Goal: Use online tool/utility: Utilize a website feature to perform a specific function

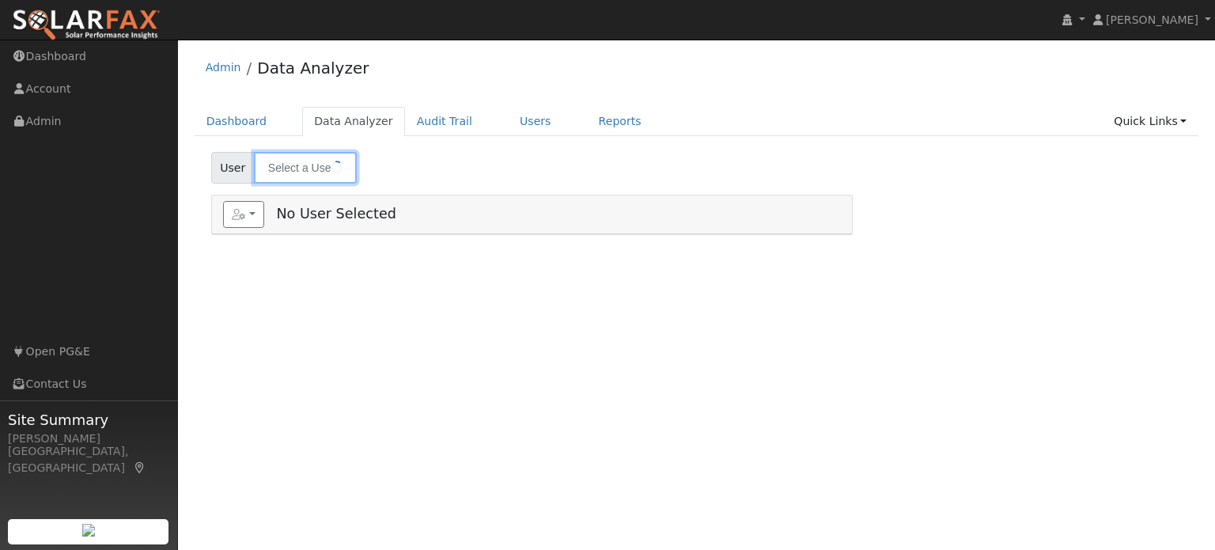
type input "[PERSON_NAME]"
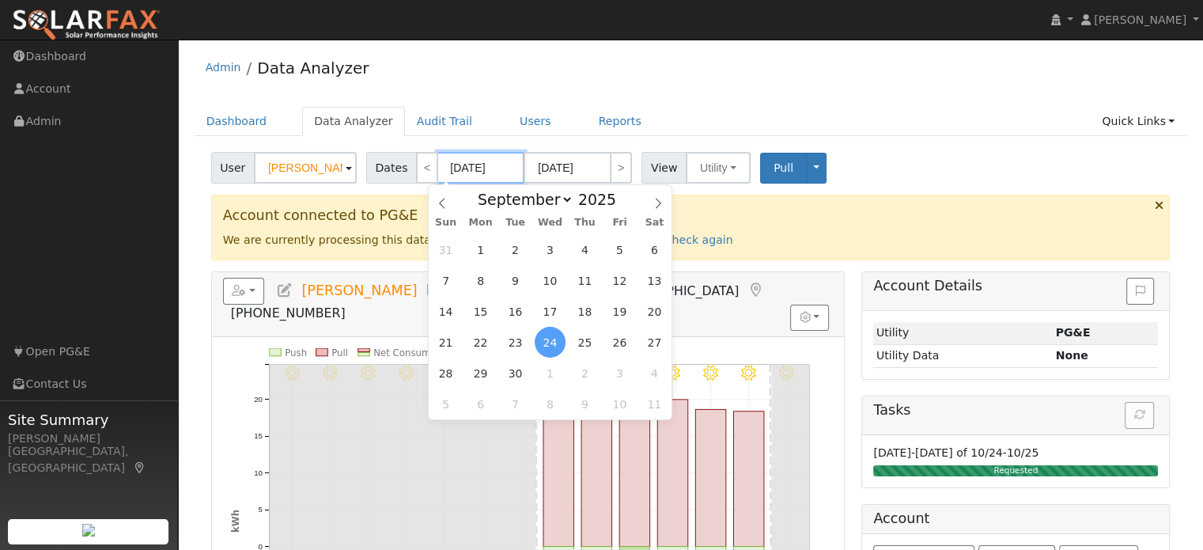
click at [473, 171] on input "[DATE]" at bounding box center [480, 168] width 87 height 32
click at [486, 246] on span "1" at bounding box center [480, 249] width 31 height 31
type input "[DATE]"
type input "09/30/2025"
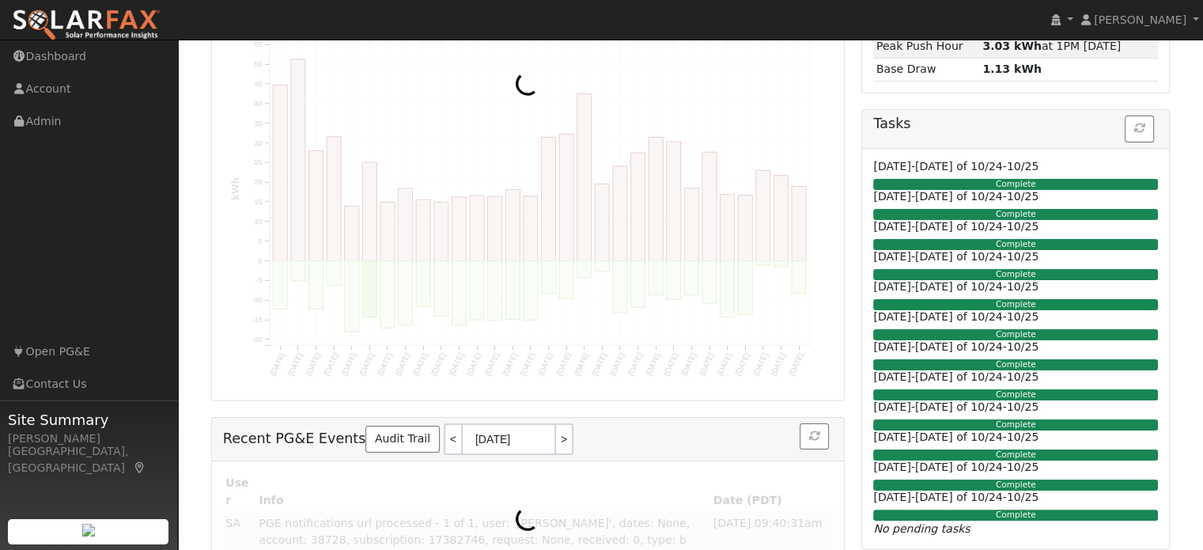
scroll to position [101, 0]
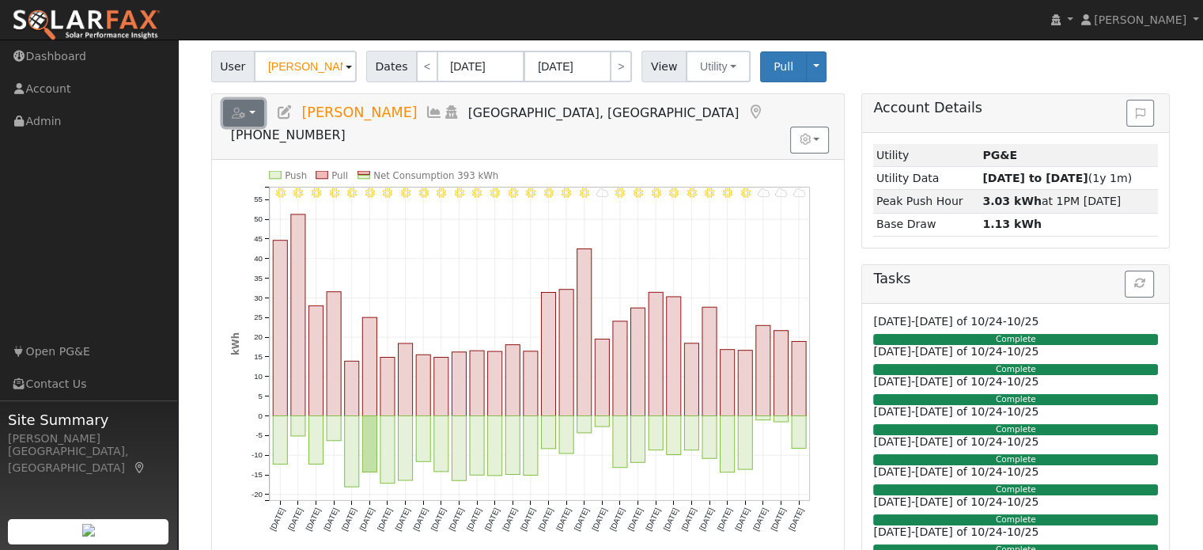
click at [255, 110] on button "button" at bounding box center [244, 113] width 42 height 27
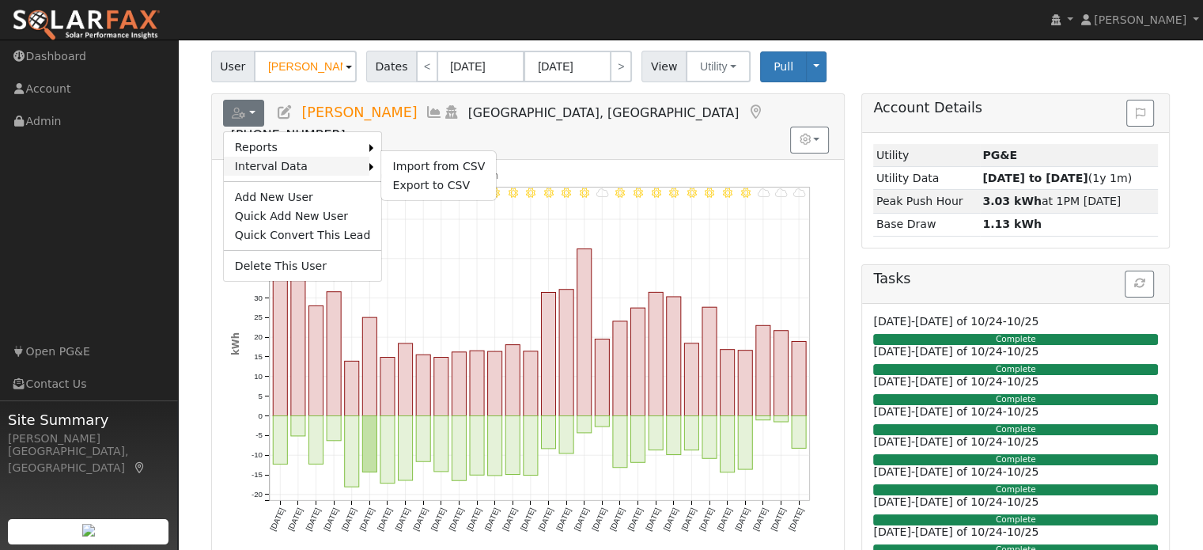
click at [271, 161] on link "Interval Data" at bounding box center [297, 166] width 146 height 19
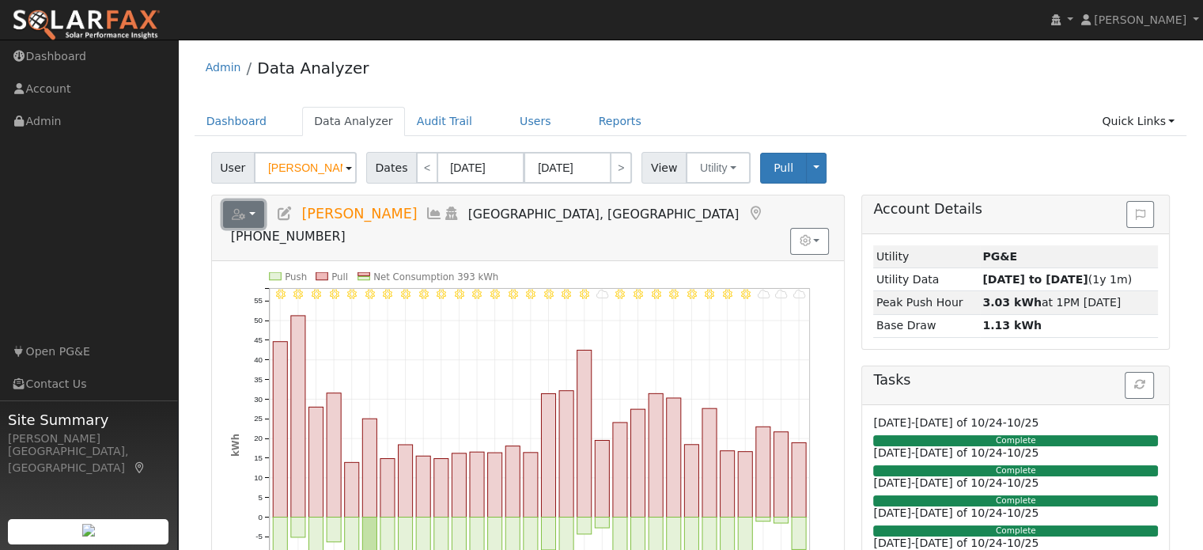
click at [258, 213] on button "button" at bounding box center [244, 214] width 42 height 27
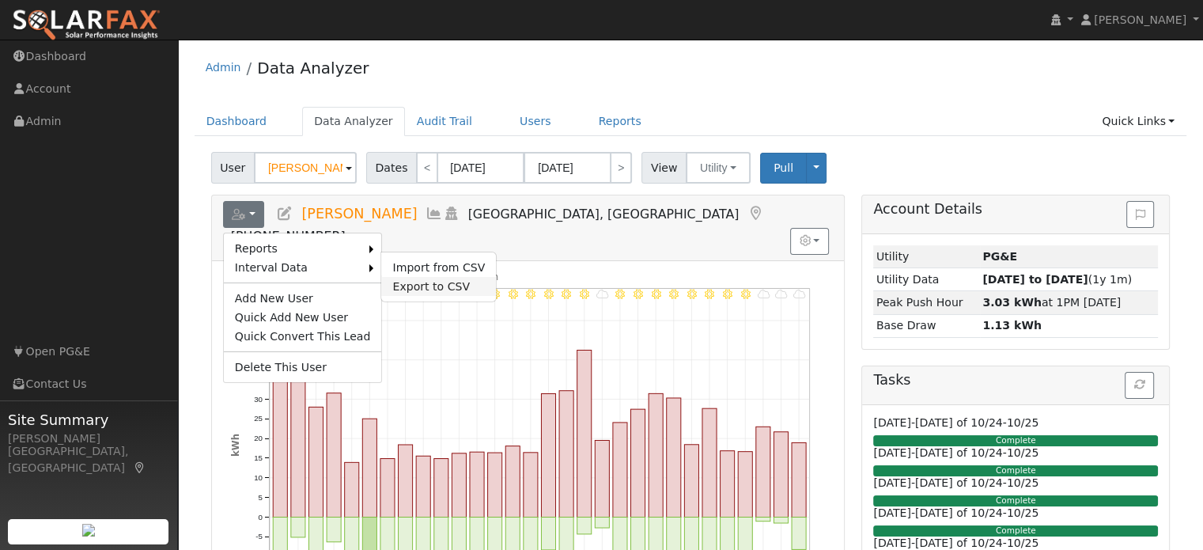
click at [412, 282] on link "Export to CSV" at bounding box center [438, 286] width 115 height 19
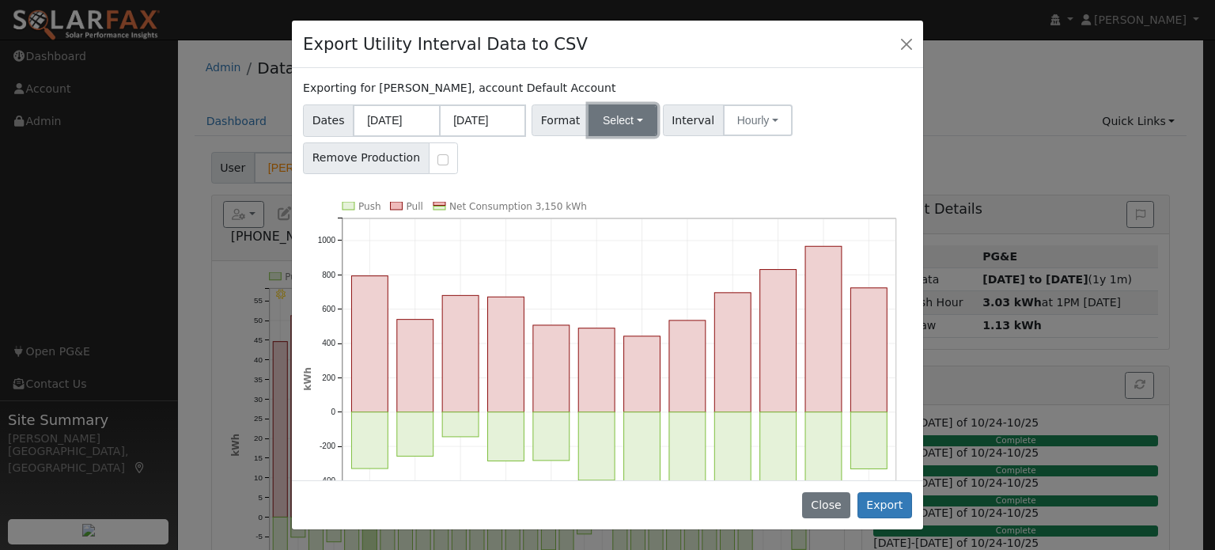
click at [623, 119] on button "Select" at bounding box center [623, 120] width 69 height 32
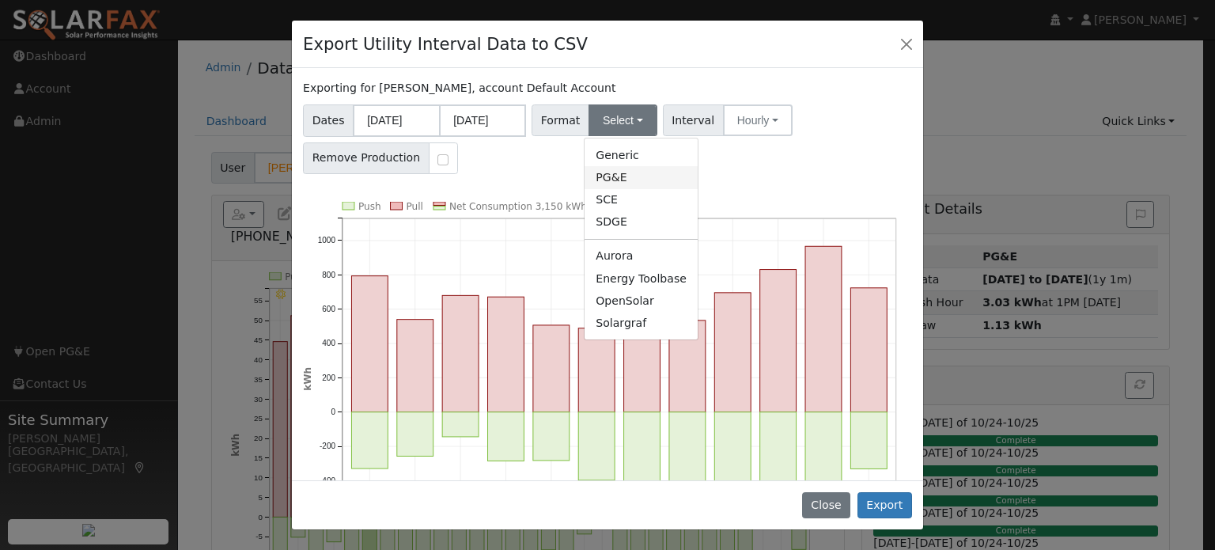
click at [614, 184] on link "PG&E" at bounding box center [641, 177] width 113 height 22
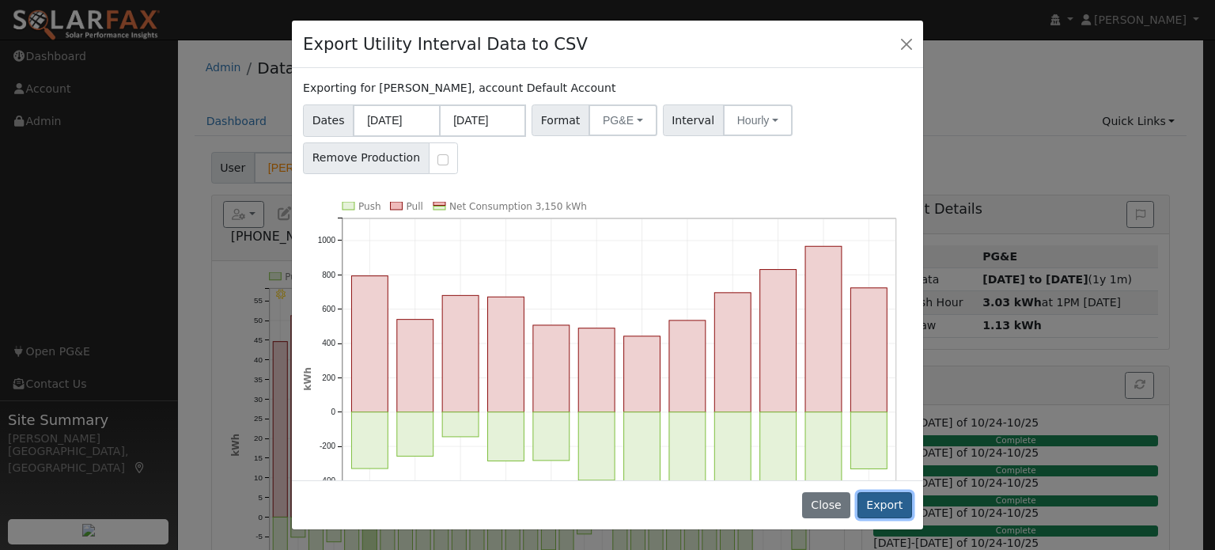
click at [883, 500] on button "Export" at bounding box center [885, 505] width 55 height 27
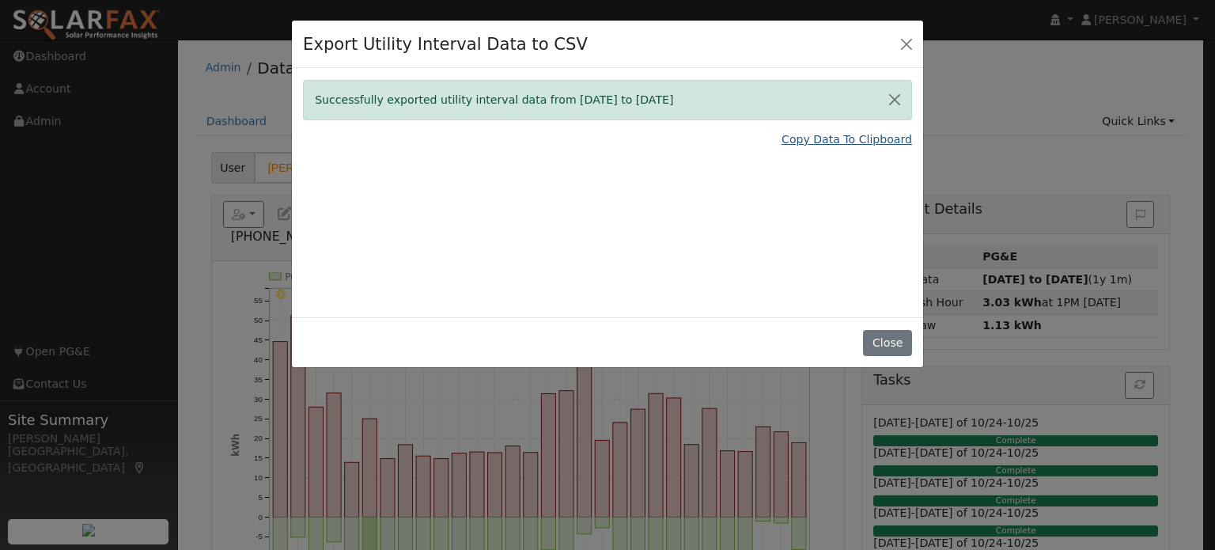
click at [848, 140] on link "Copy Data To Clipboard" at bounding box center [847, 139] width 131 height 17
click at [898, 347] on button "Close" at bounding box center [887, 343] width 48 height 27
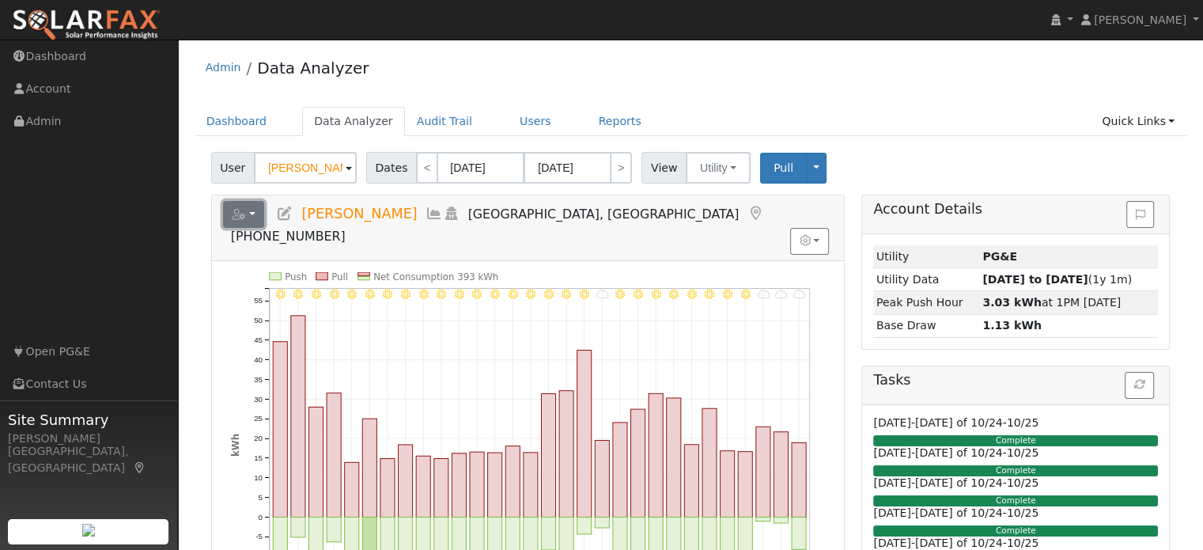
click at [247, 220] on button "button" at bounding box center [244, 214] width 42 height 27
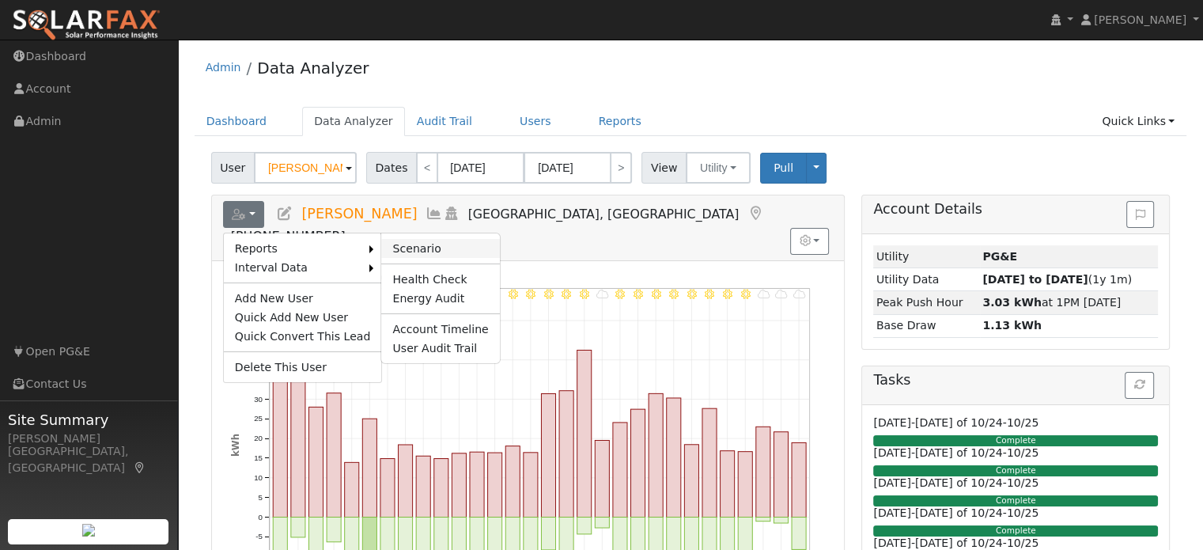
click at [394, 246] on link "Scenario" at bounding box center [440, 248] width 118 height 19
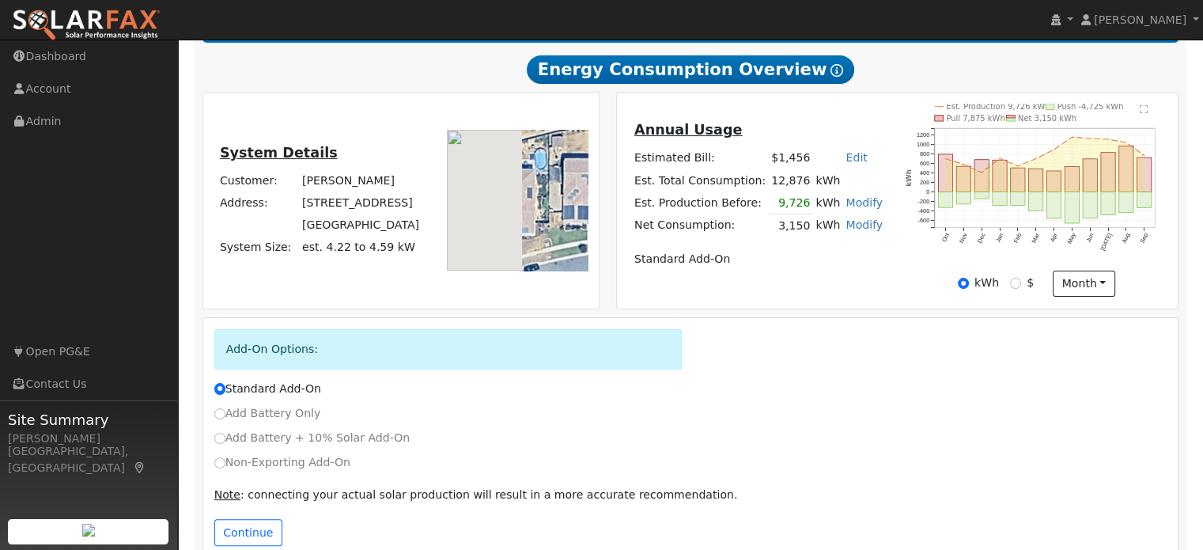
scroll to position [298, 0]
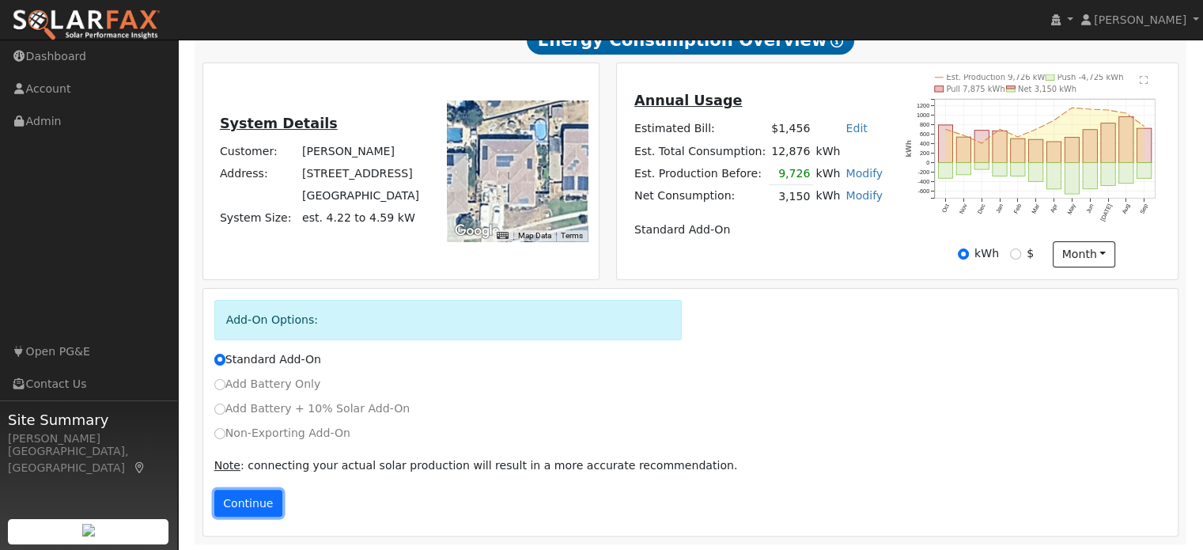
click at [249, 499] on button "Continue" at bounding box center [248, 503] width 68 height 27
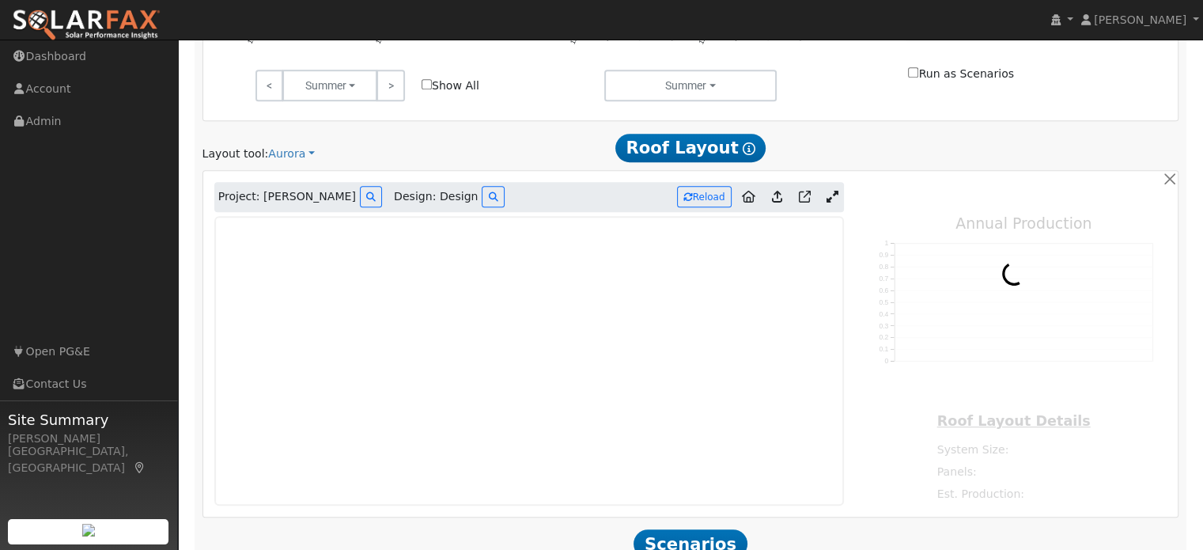
scroll to position [1039, 0]
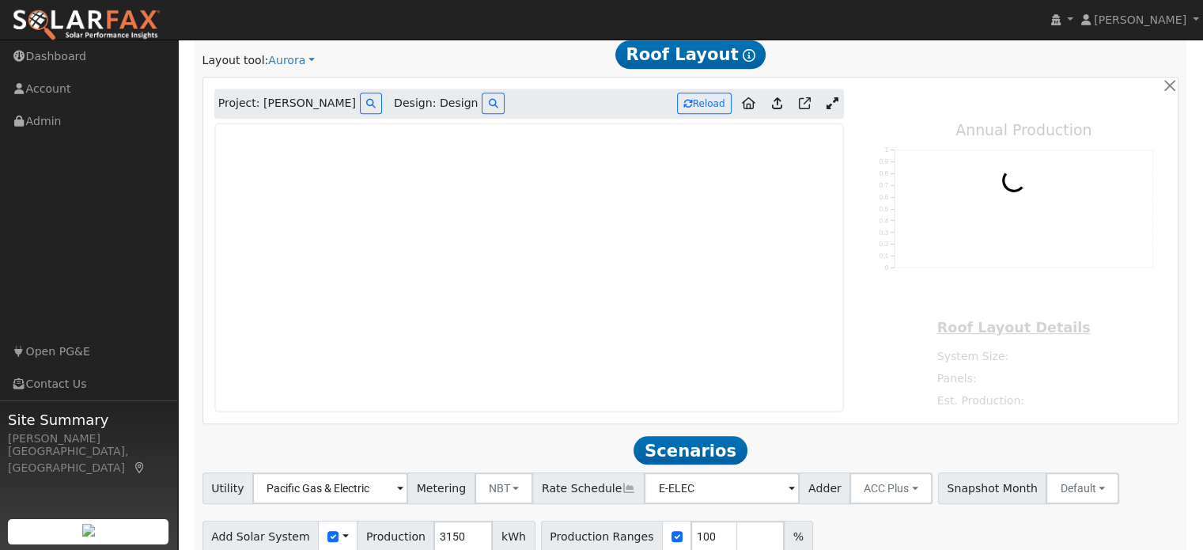
type input "5467"
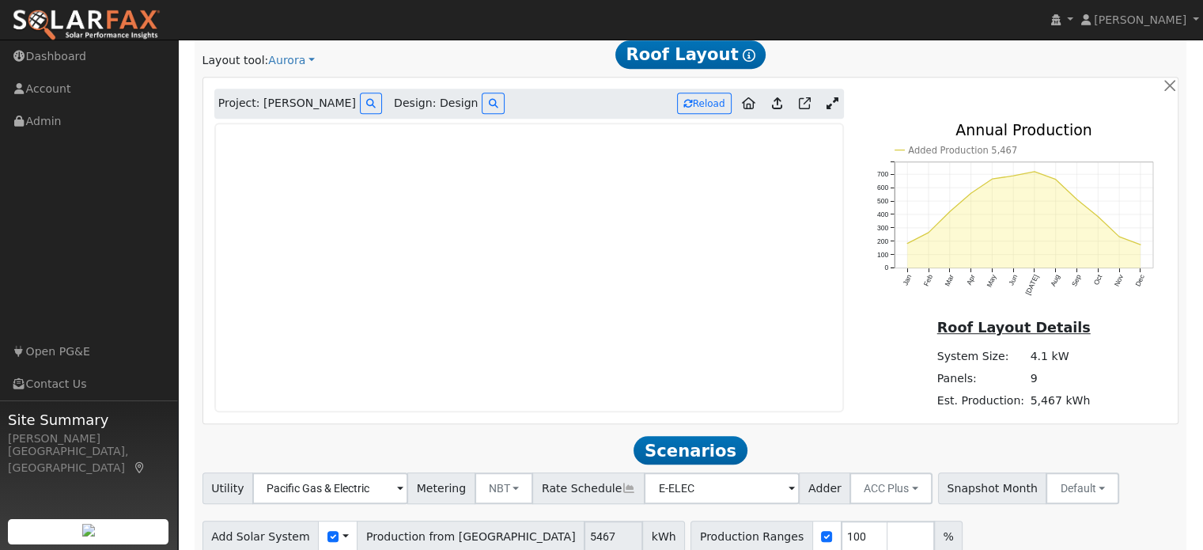
click at [828, 105] on icon at bounding box center [833, 103] width 12 height 12
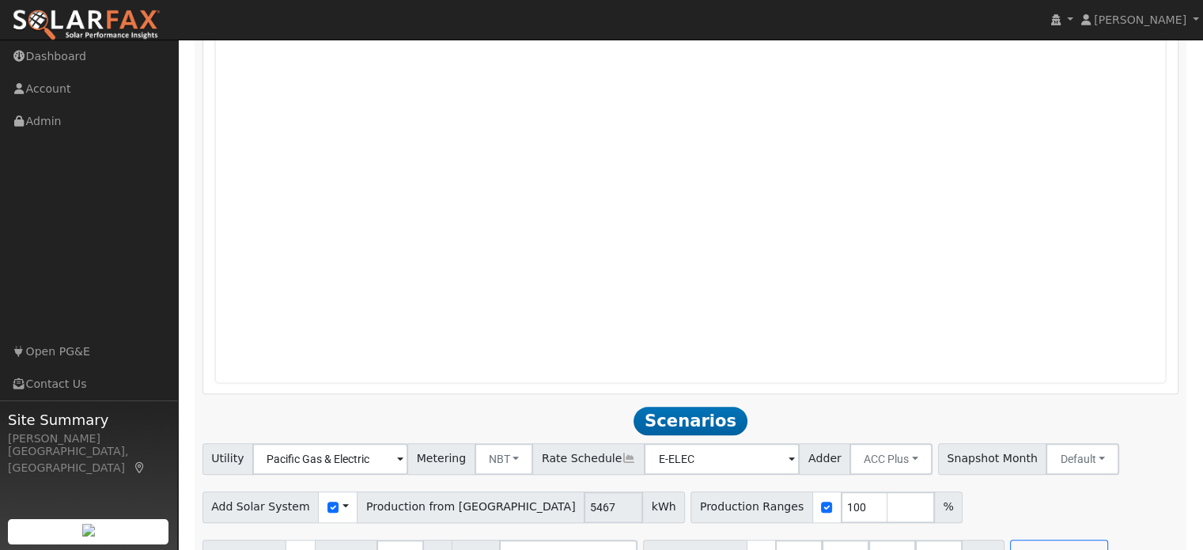
scroll to position [1449, 0]
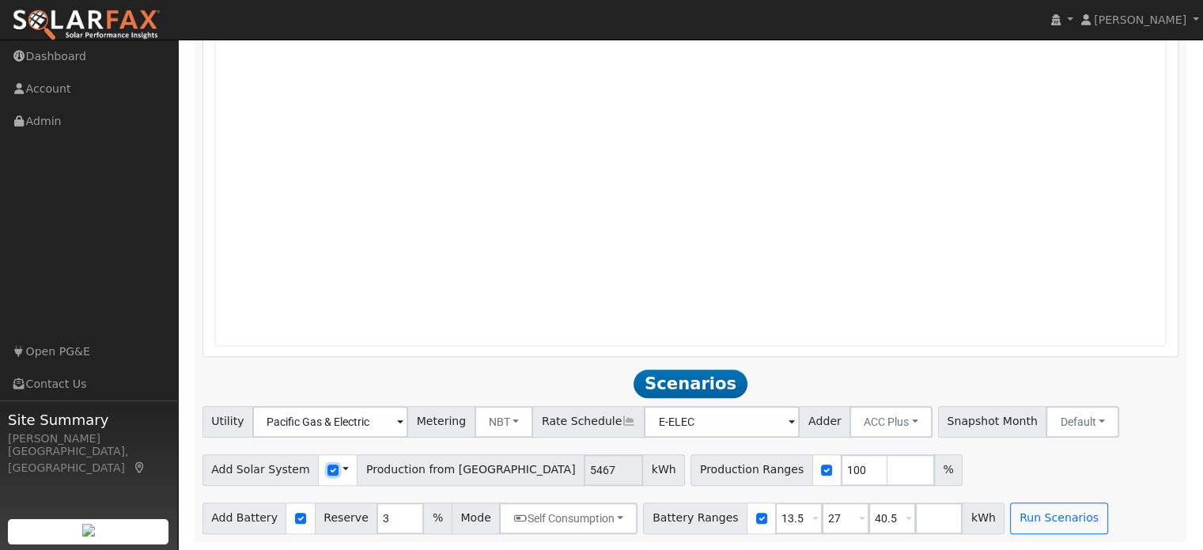
click at [328, 471] on input "checkbox" at bounding box center [333, 469] width 11 height 11
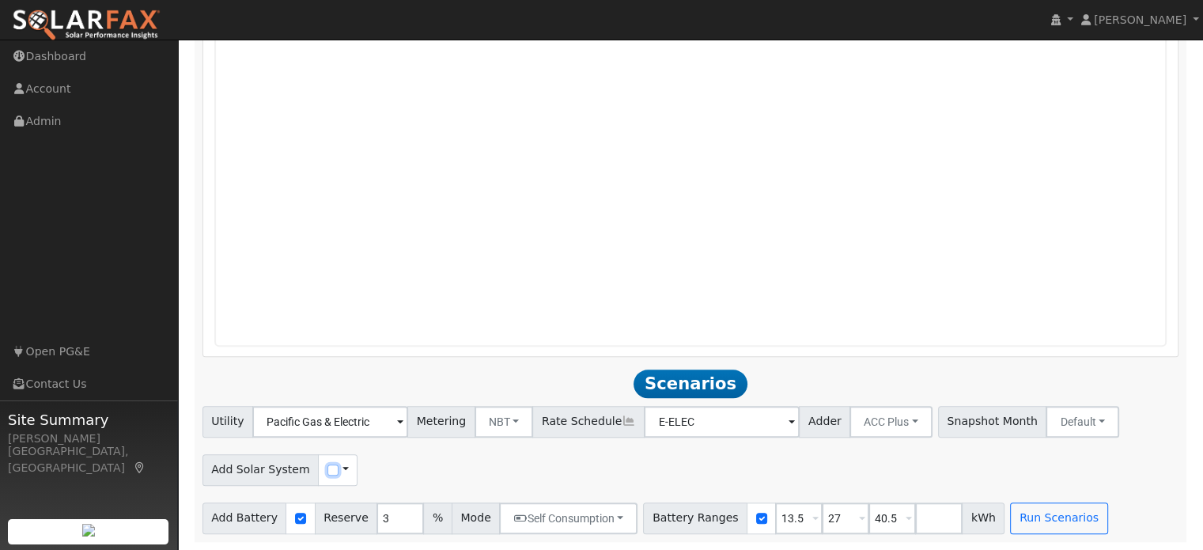
click at [328, 471] on input "checkbox" at bounding box center [333, 469] width 11 height 11
checkbox input "true"
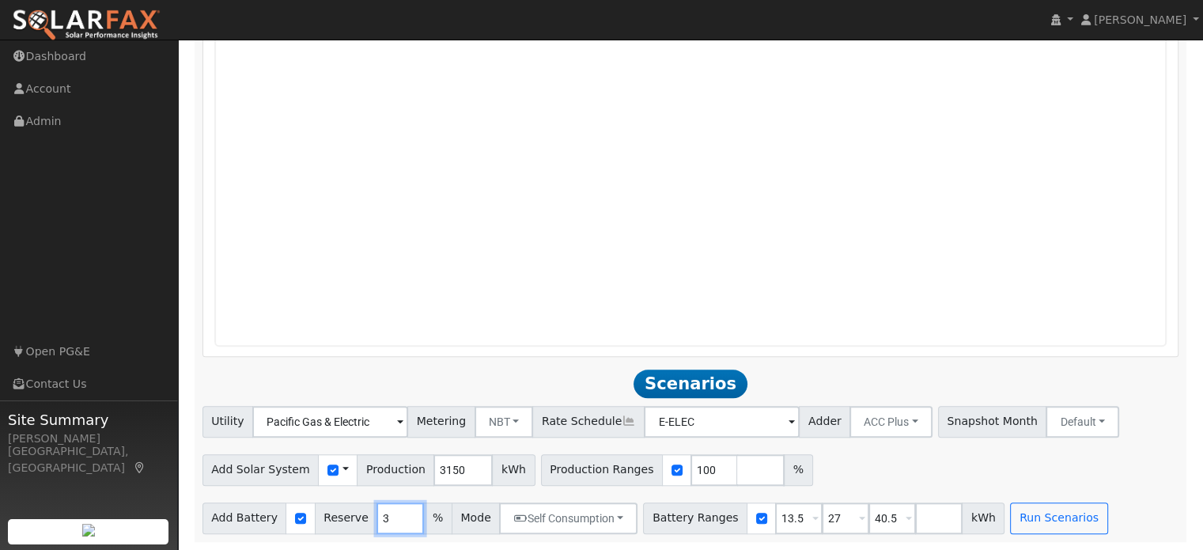
click at [377, 519] on input "3" at bounding box center [400, 518] width 47 height 32
type input "10"
click at [737, 467] on input "number" at bounding box center [760, 470] width 47 height 32
type input "125"
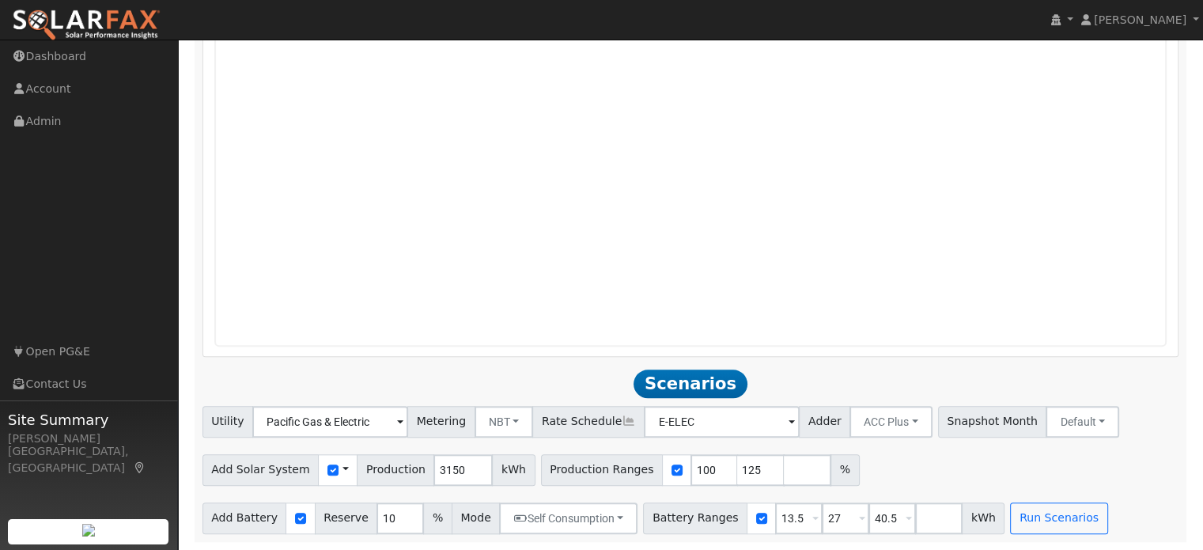
click at [793, 389] on h2 "Scenarios Scenario" at bounding box center [691, 383] width 977 height 29
click at [1015, 516] on button "Run Scenarios" at bounding box center [1058, 518] width 97 height 32
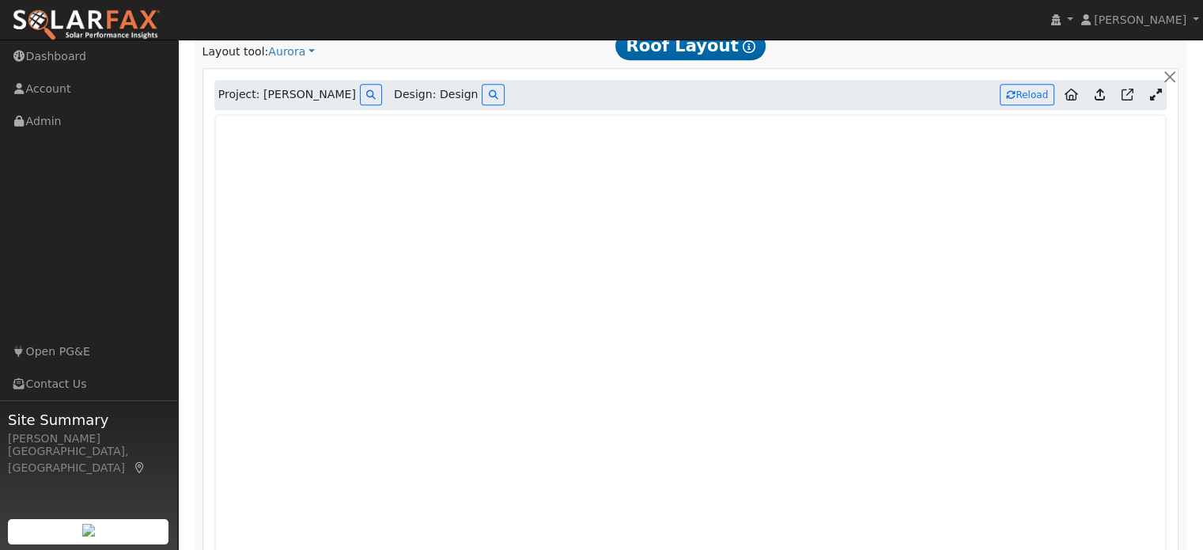
scroll to position [974, 0]
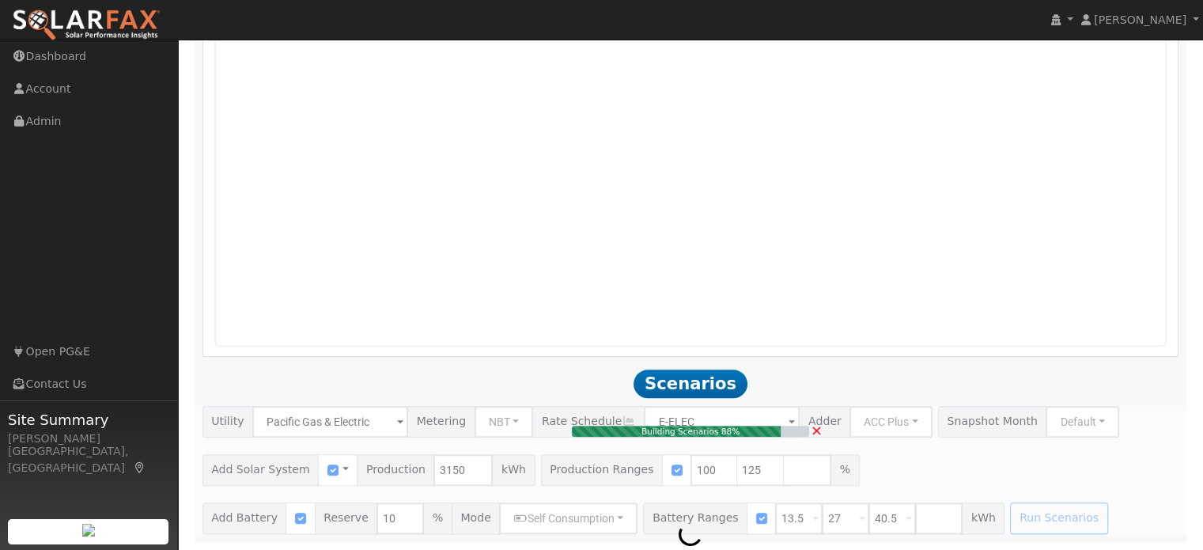
type input "2.6"
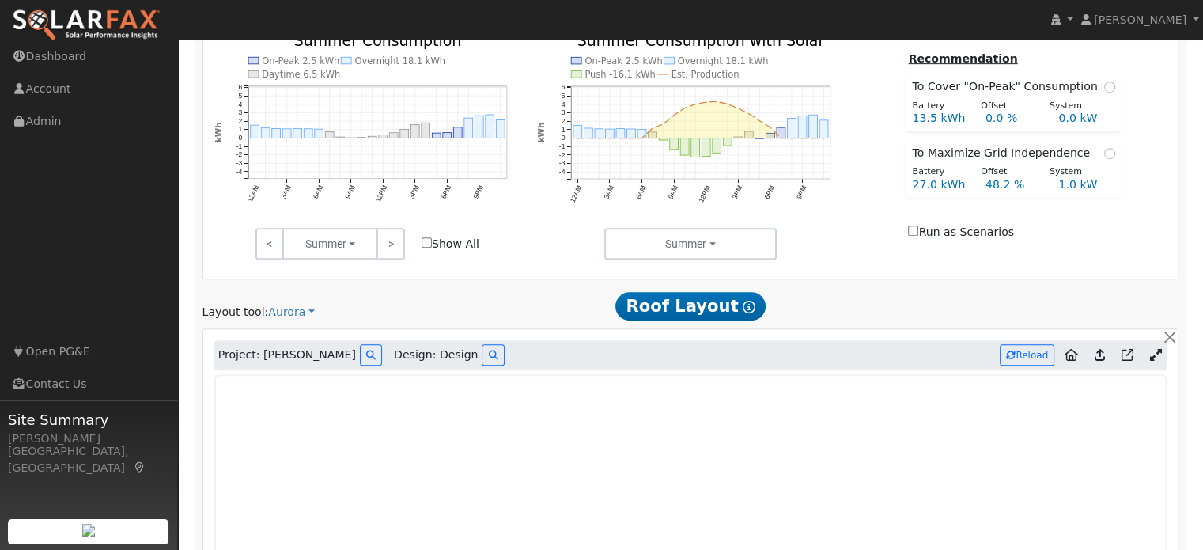
scroll to position [1028, 0]
